Goal: Transaction & Acquisition: Purchase product/service

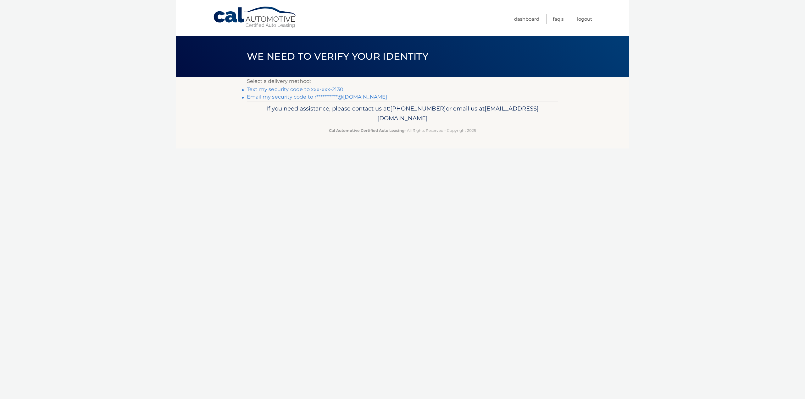
click at [339, 88] on link "Text my security code to xxx-xxx-2130" at bounding box center [295, 89] width 96 height 6
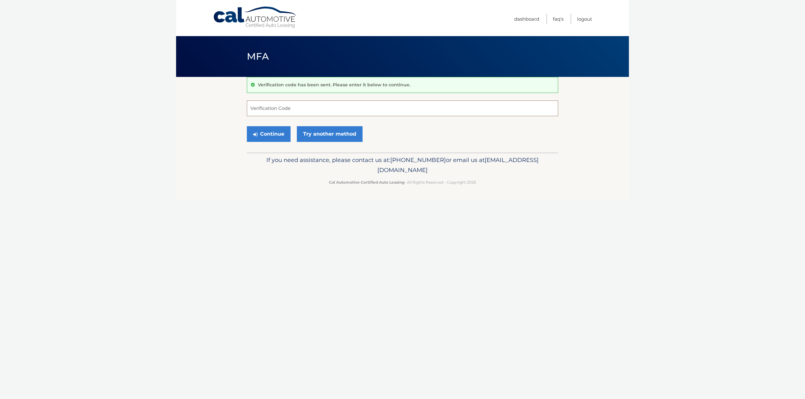
click at [278, 110] on input "Verification Code" at bounding box center [402, 109] width 311 height 16
type input "197539"
click at [270, 137] on button "Continue" at bounding box center [269, 134] width 44 height 16
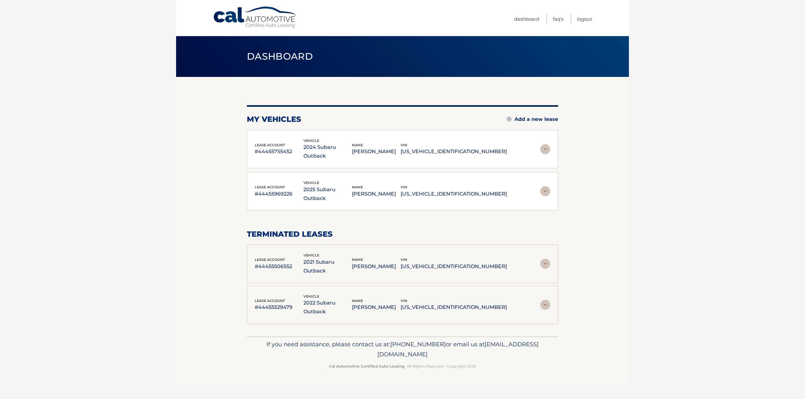
click at [399, 190] on p "ROBERT GUIDO" at bounding box center [376, 194] width 49 height 9
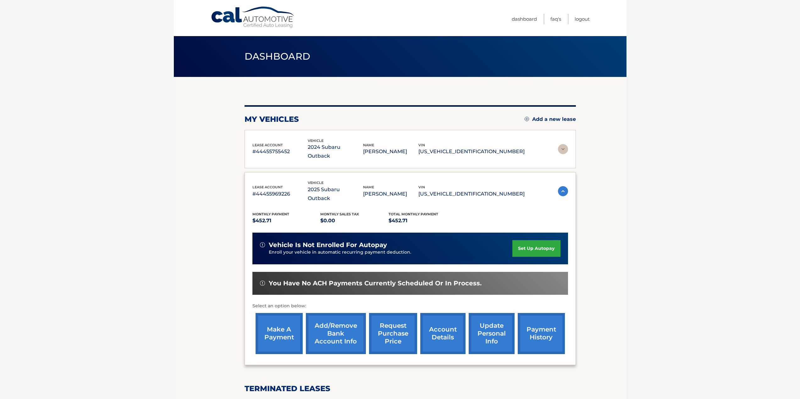
click at [274, 313] on link "make a payment" at bounding box center [279, 333] width 47 height 41
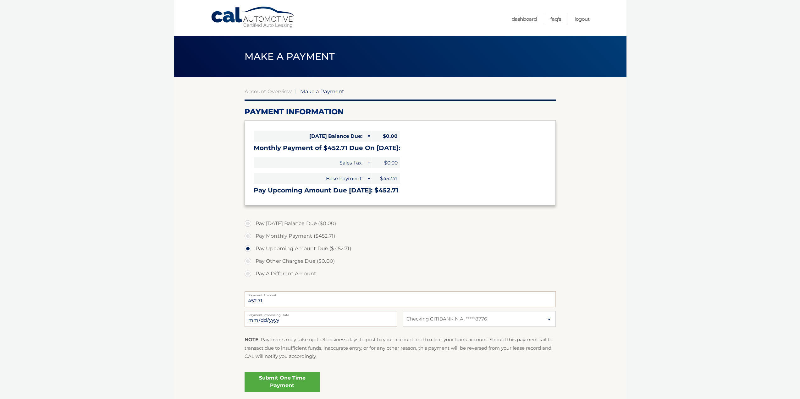
select select "YmFmNzdmMTQtMGI0Yy00NGI4LTgzMjktNTVkMGFlZTMwMDI1"
click at [289, 384] on link "Submit One Time Payment" at bounding box center [282, 382] width 75 height 20
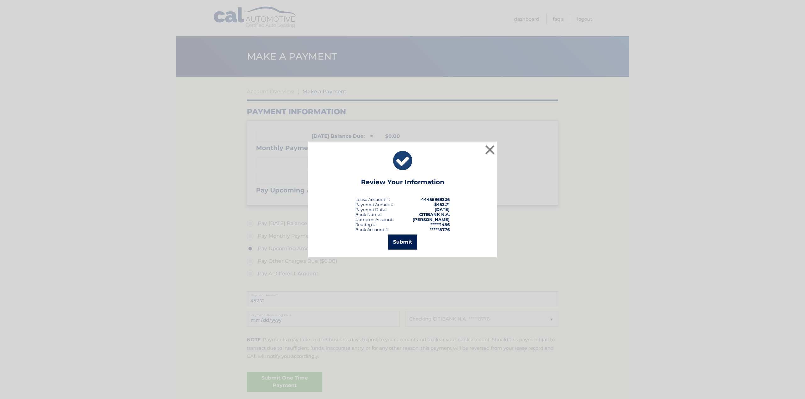
click at [396, 245] on button "Submit" at bounding box center [402, 242] width 29 height 15
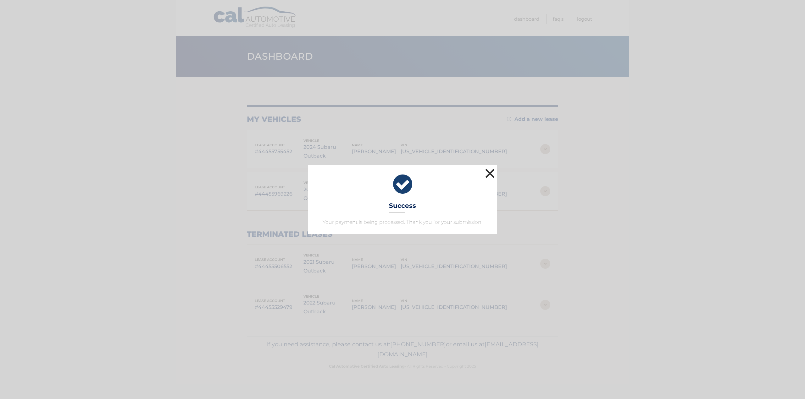
click at [487, 175] on button "×" at bounding box center [489, 173] width 13 height 13
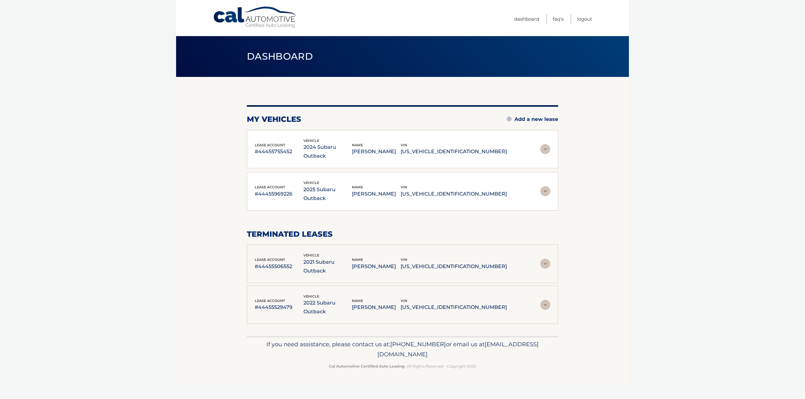
click at [519, 144] on div "lease account #44455755452 vehicle 2024 Subaru Outback name [PERSON_NAME] vin […" at bounding box center [402, 149] width 295 height 23
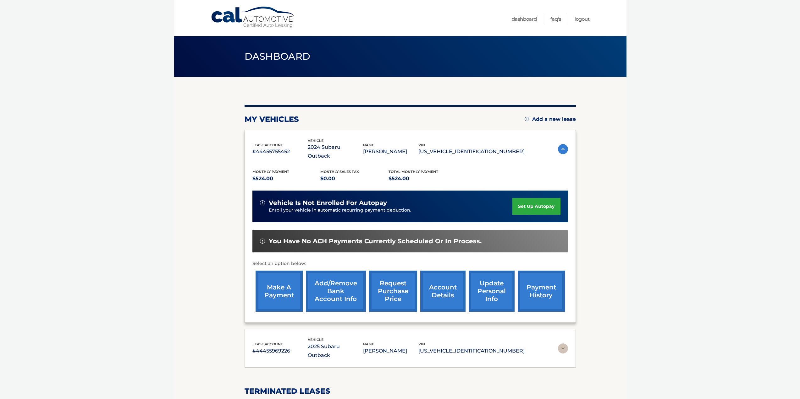
click at [286, 274] on link "make a payment" at bounding box center [279, 291] width 47 height 41
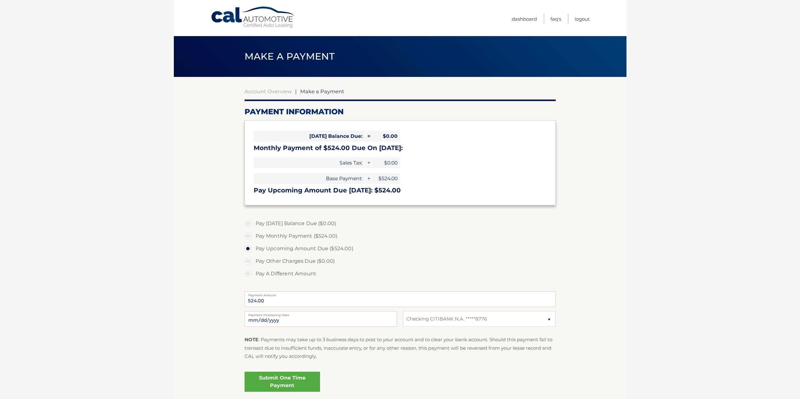
select select "NTM2ZGYwMzItOGE1OS00N2E0LWI2NGUtMDA4OGFlZDU3ZWQz"
click at [285, 379] on link "Submit One Time Payment" at bounding box center [282, 382] width 75 height 20
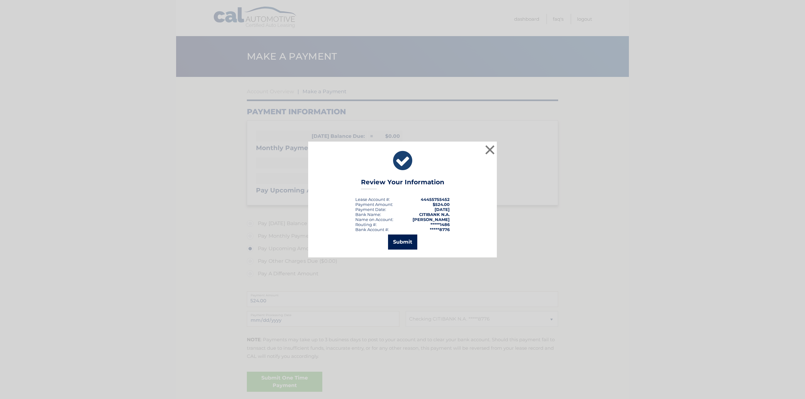
click at [407, 243] on button "Submit" at bounding box center [402, 242] width 29 height 15
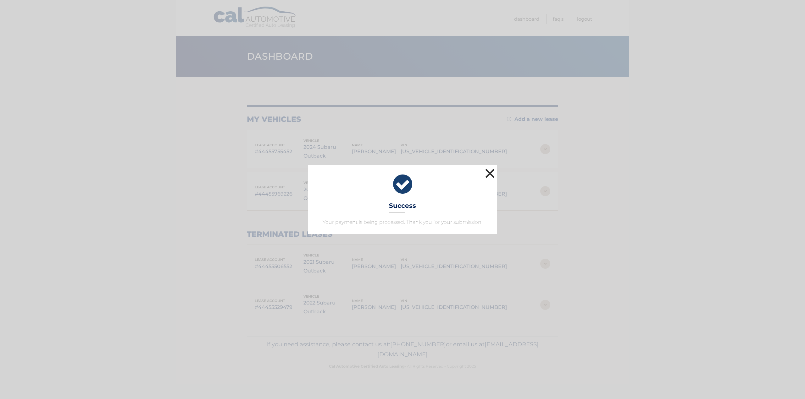
click at [489, 173] on button "×" at bounding box center [489, 173] width 13 height 13
